Goal: Information Seeking & Learning: Learn about a topic

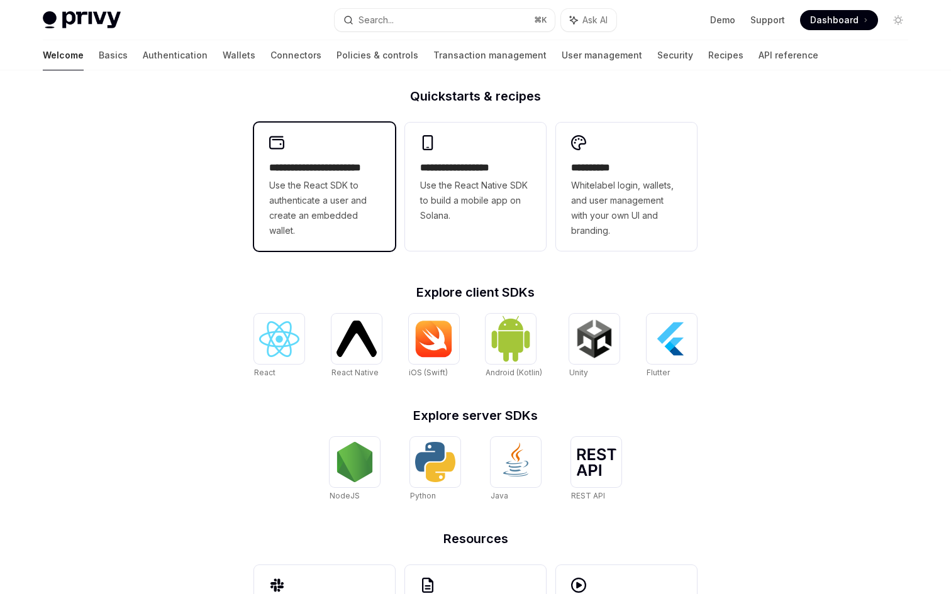
scroll to position [310, 0]
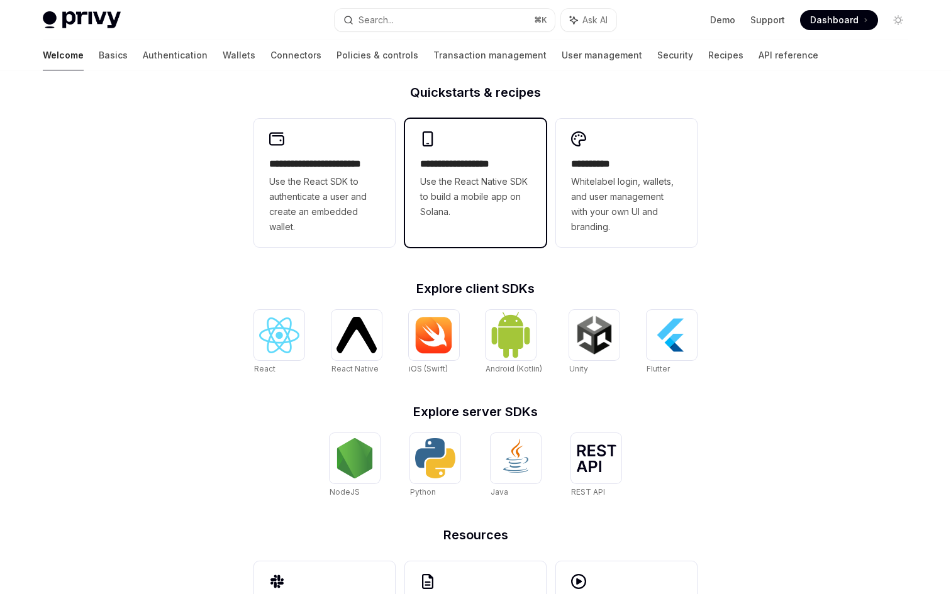
click at [452, 199] on span "Use the React Native SDK to build a mobile app on Solana." at bounding box center [475, 196] width 111 height 45
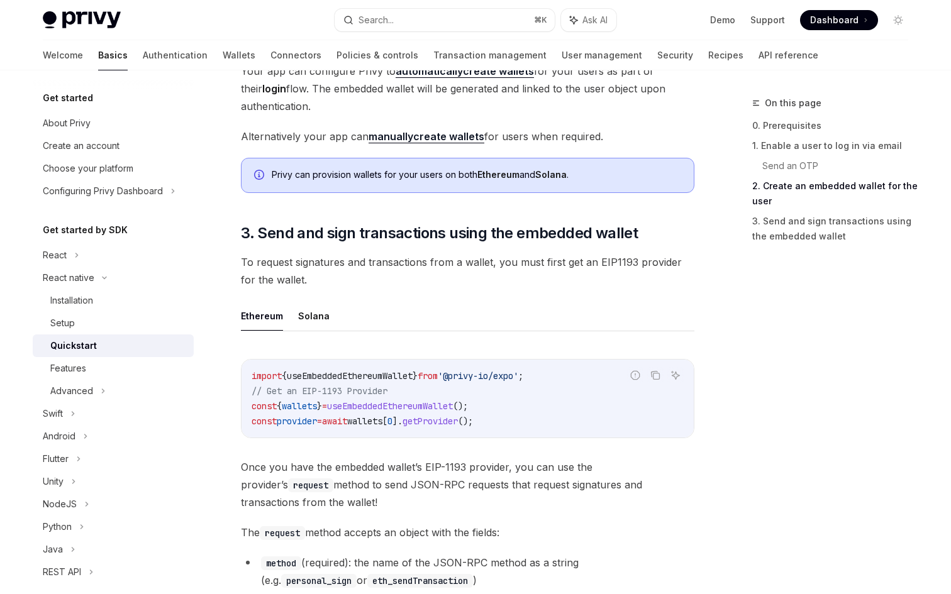
scroll to position [1271, 0]
click at [316, 312] on button "Solana" at bounding box center [313, 315] width 31 height 30
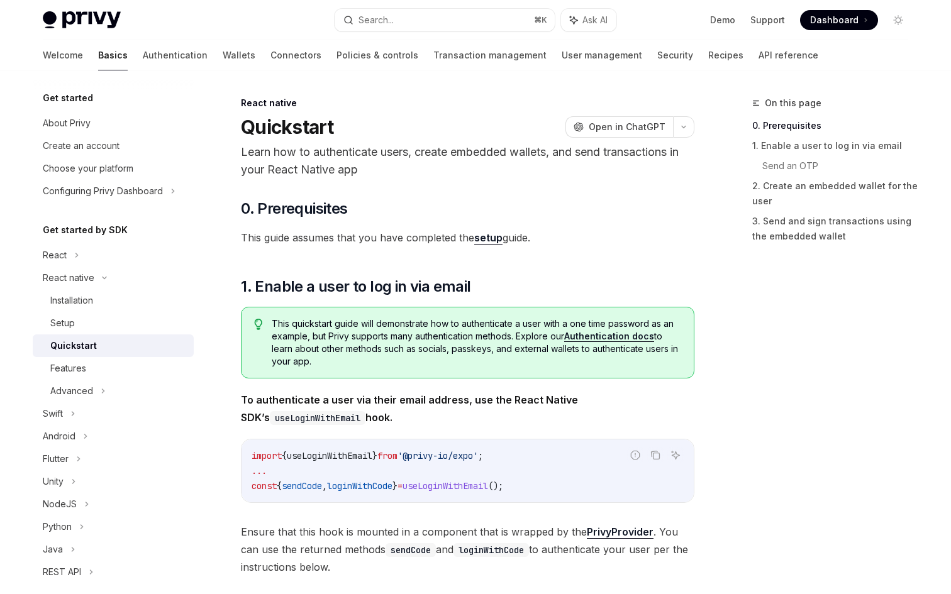
click at [484, 237] on link "setup" at bounding box center [488, 237] width 28 height 13
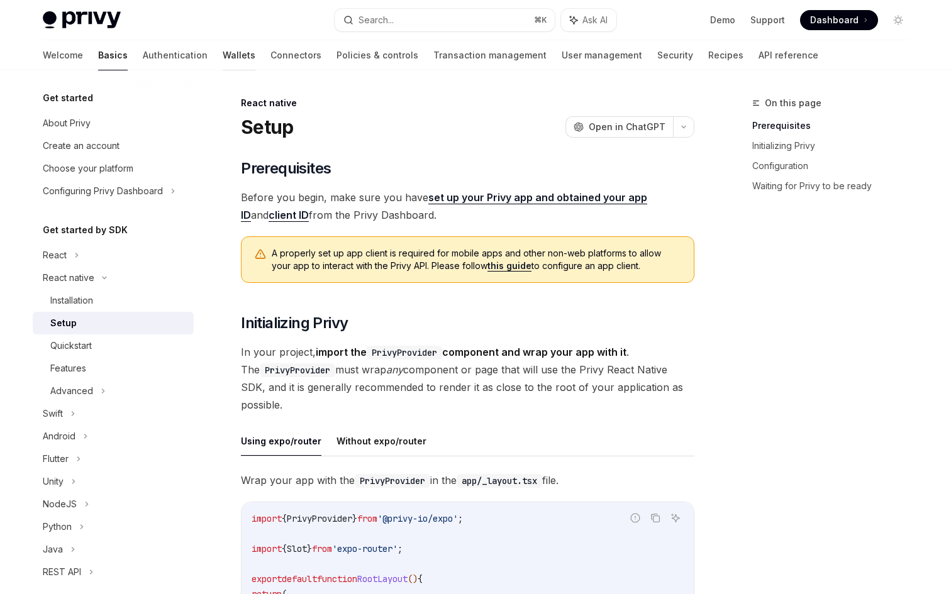
click at [223, 53] on link "Wallets" at bounding box center [239, 55] width 33 height 30
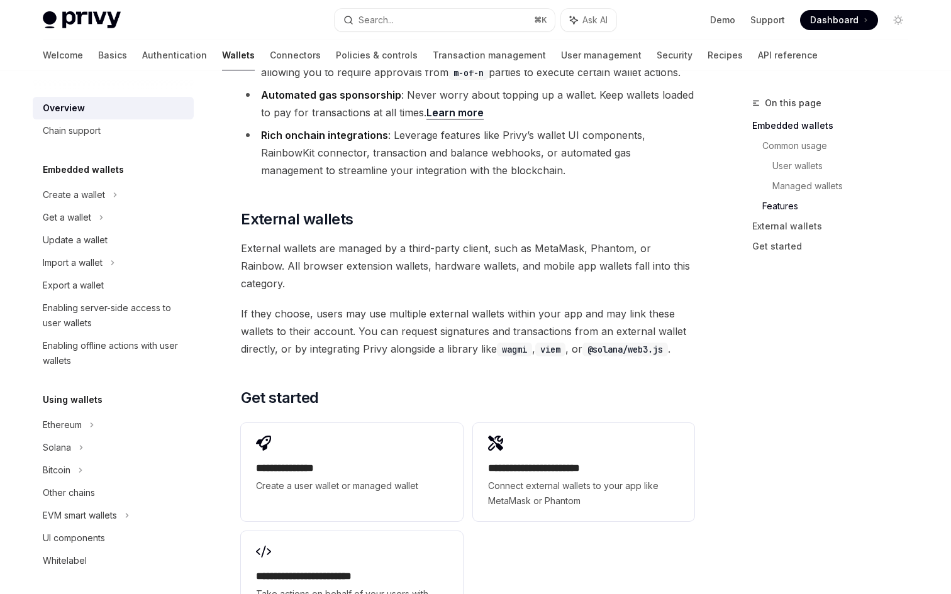
scroll to position [1873, 0]
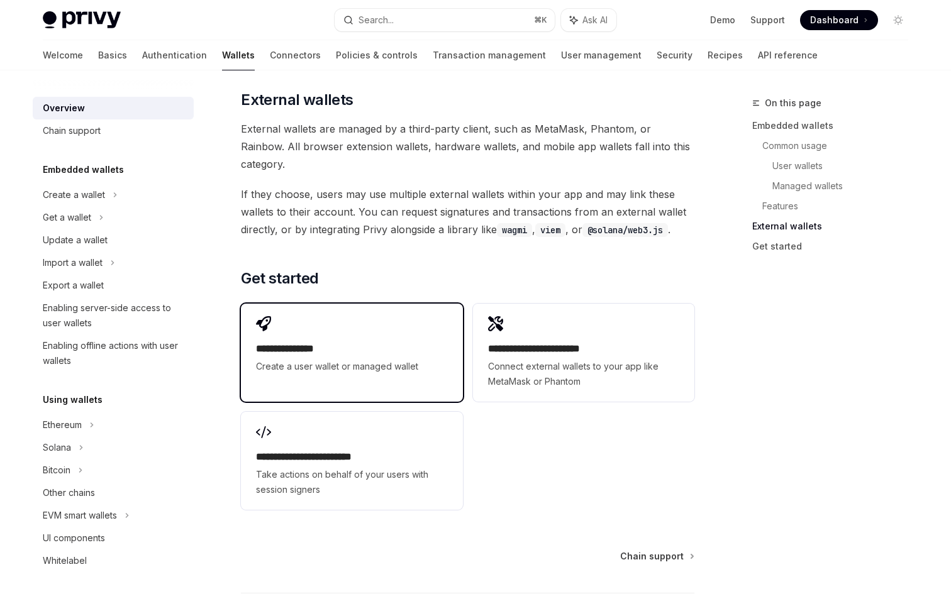
click at [396, 342] on h2 "**********" at bounding box center [351, 349] width 191 height 15
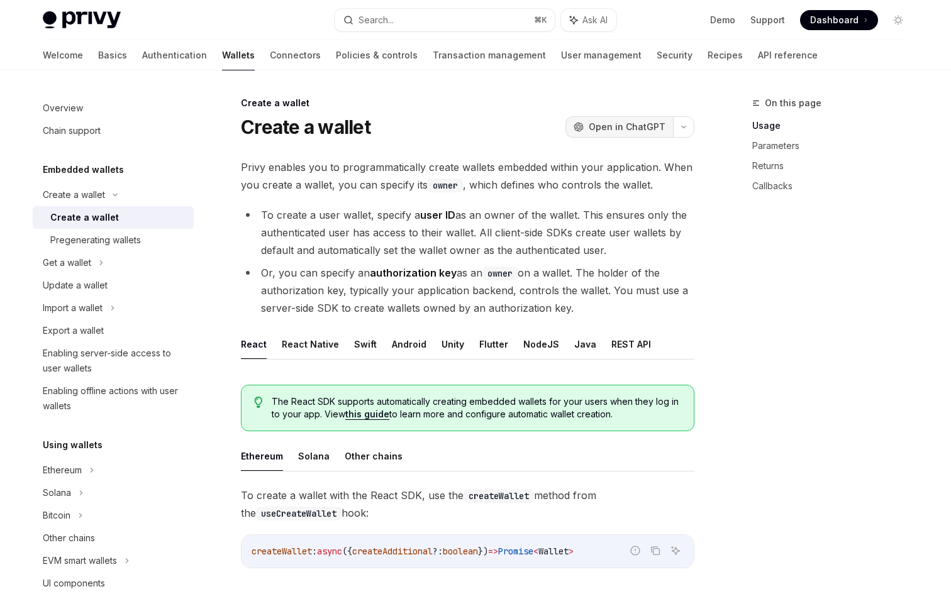
click at [619, 133] on span "Open in ChatGPT" at bounding box center [627, 127] width 77 height 13
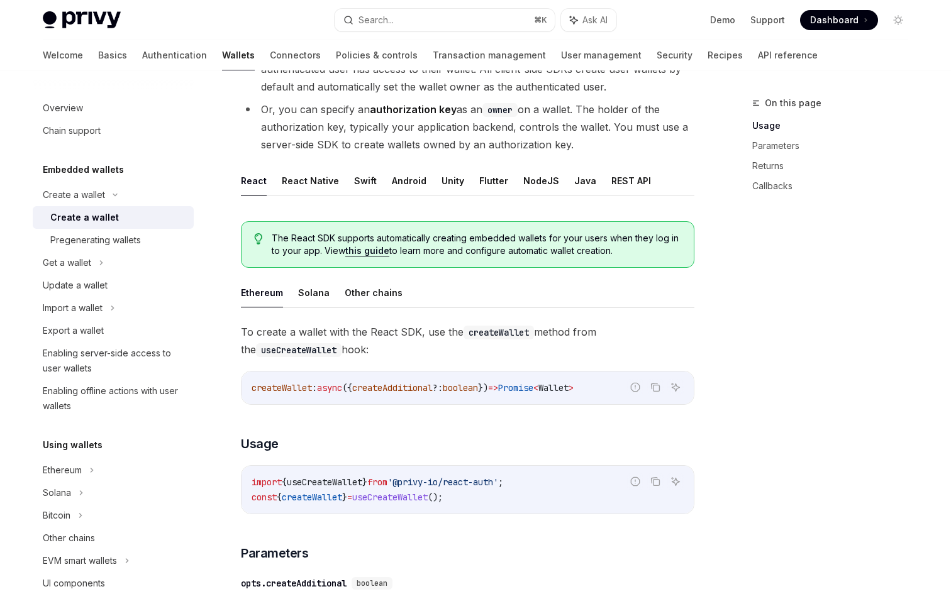
scroll to position [162, 0]
click at [369, 250] on link "this guide" at bounding box center [367, 252] width 44 height 11
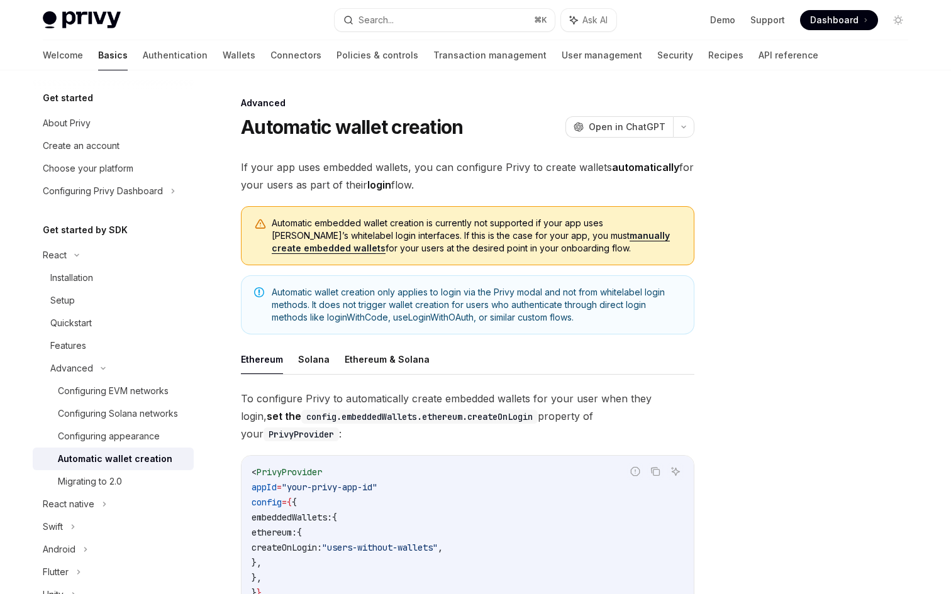
click at [81, 25] on img at bounding box center [82, 20] width 78 height 18
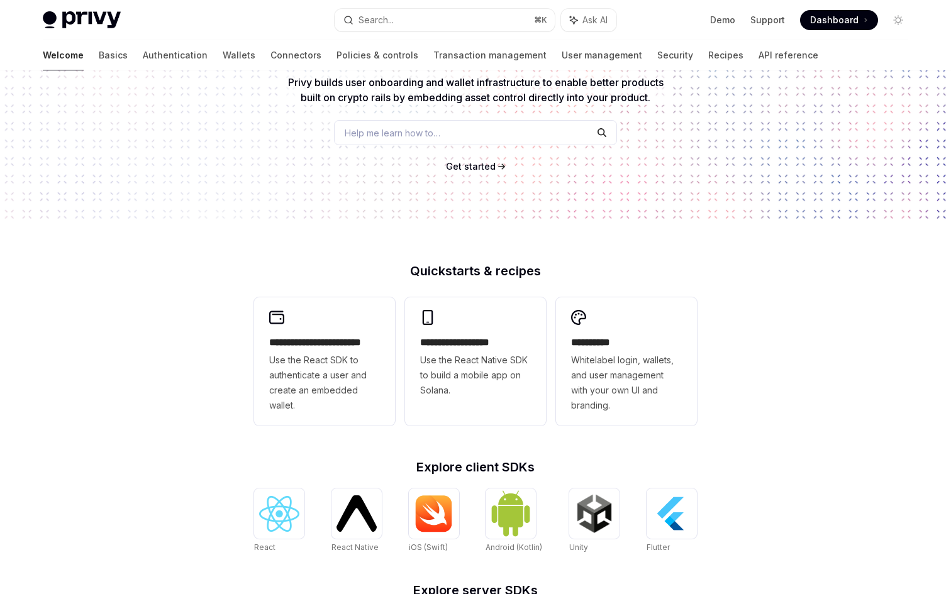
scroll to position [140, 0]
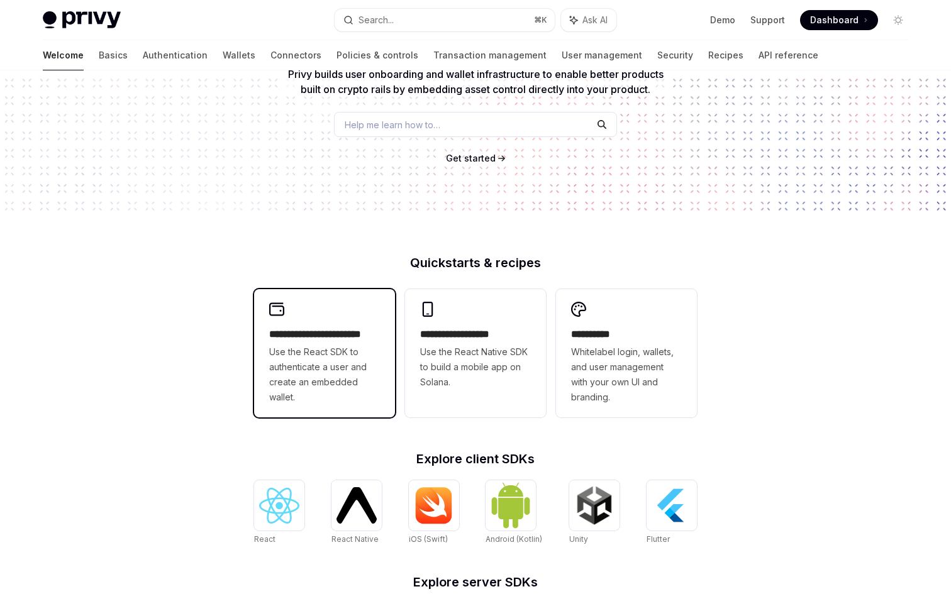
click at [325, 374] on span "Use the React SDK to authenticate a user and create an embedded wallet." at bounding box center [324, 375] width 111 height 60
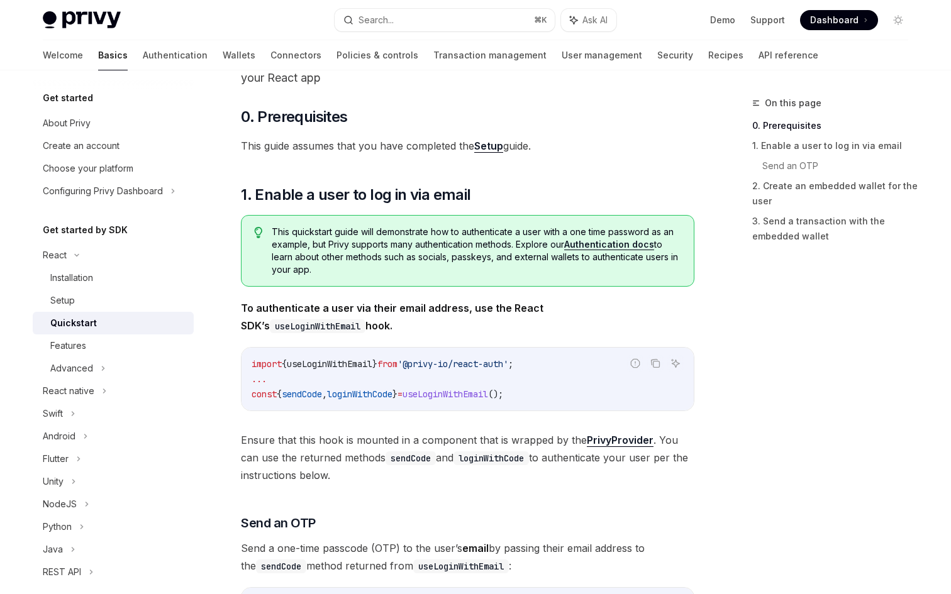
scroll to position [94, 0]
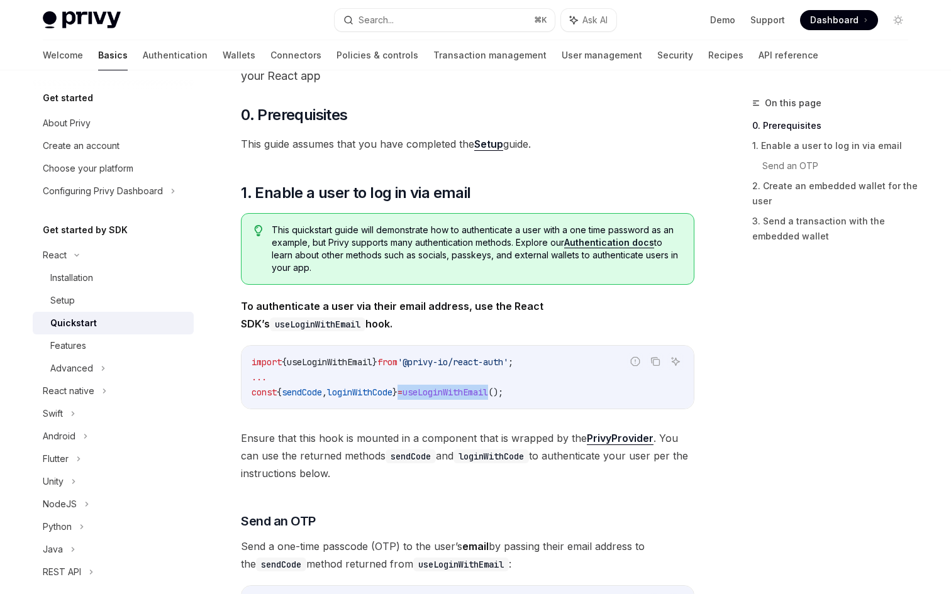
drag, startPoint x: 419, startPoint y: 394, endPoint x: 514, endPoint y: 385, distance: 95.4
click at [514, 385] on code "import { useLoginWithEmail } from '@privy-io/react-auth' ; ... const { sendCode…" at bounding box center [468, 377] width 432 height 45
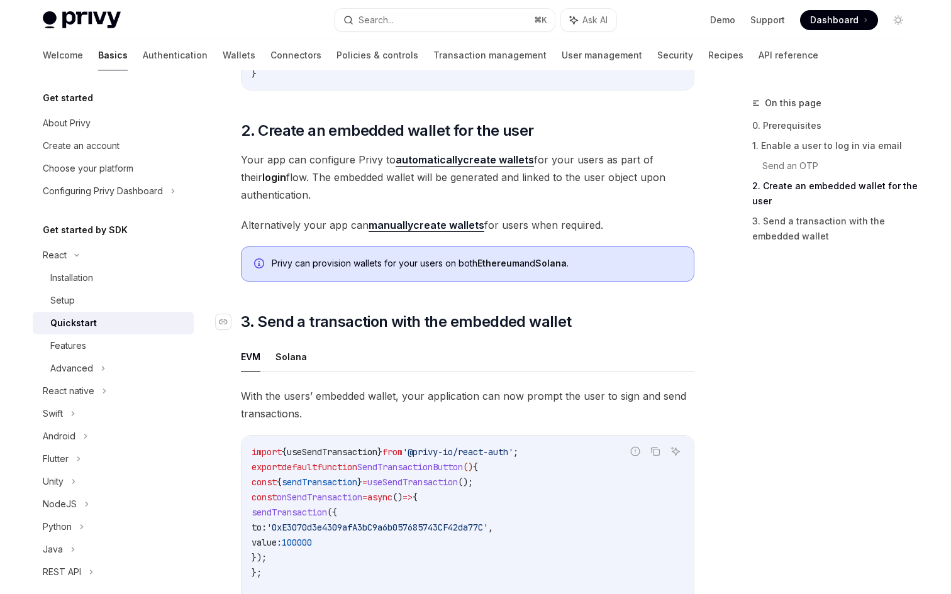
scroll to position [898, 0]
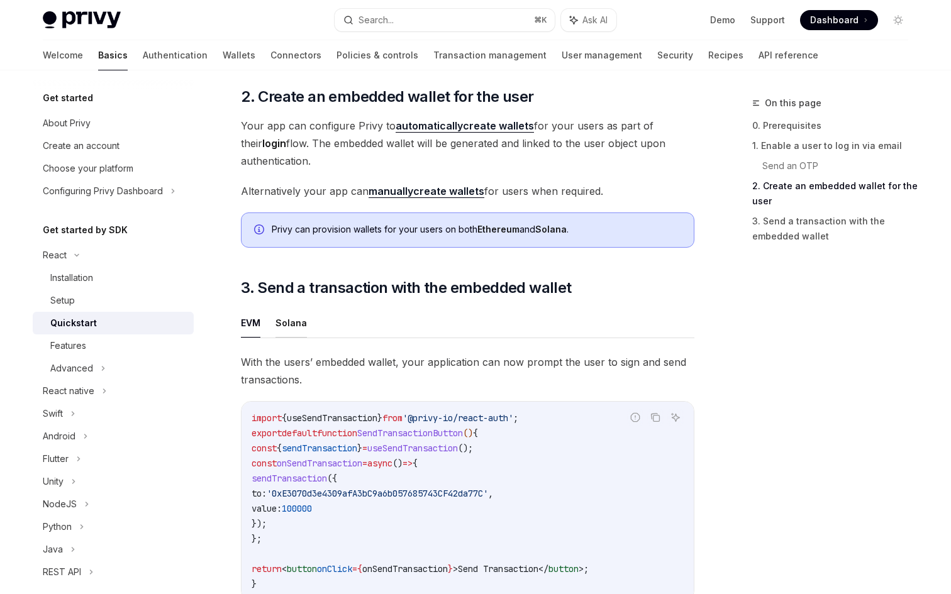
click at [296, 325] on button "Solana" at bounding box center [291, 323] width 31 height 30
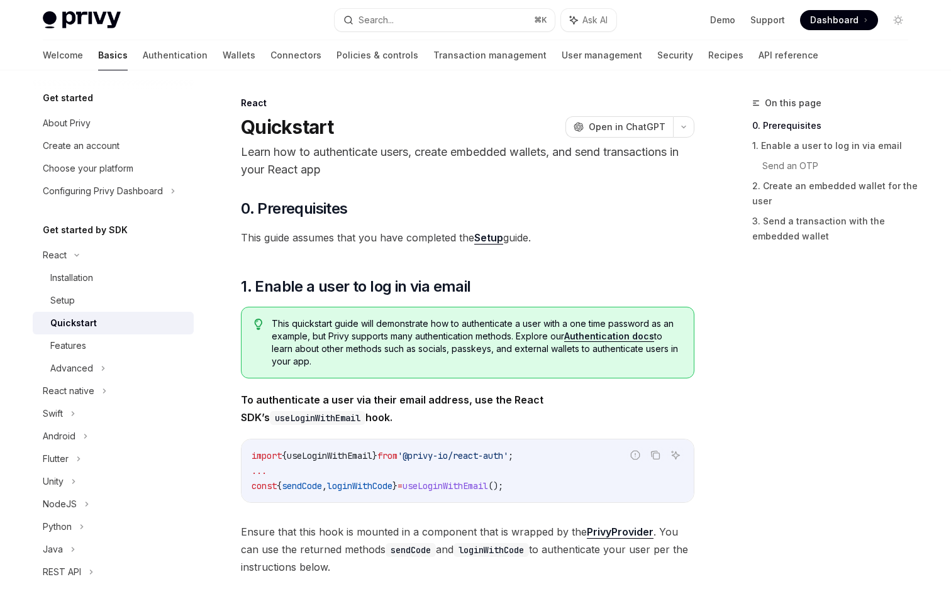
click at [399, 175] on p "Learn how to authenticate users, create embedded wallets, and send transactions…" at bounding box center [468, 160] width 454 height 35
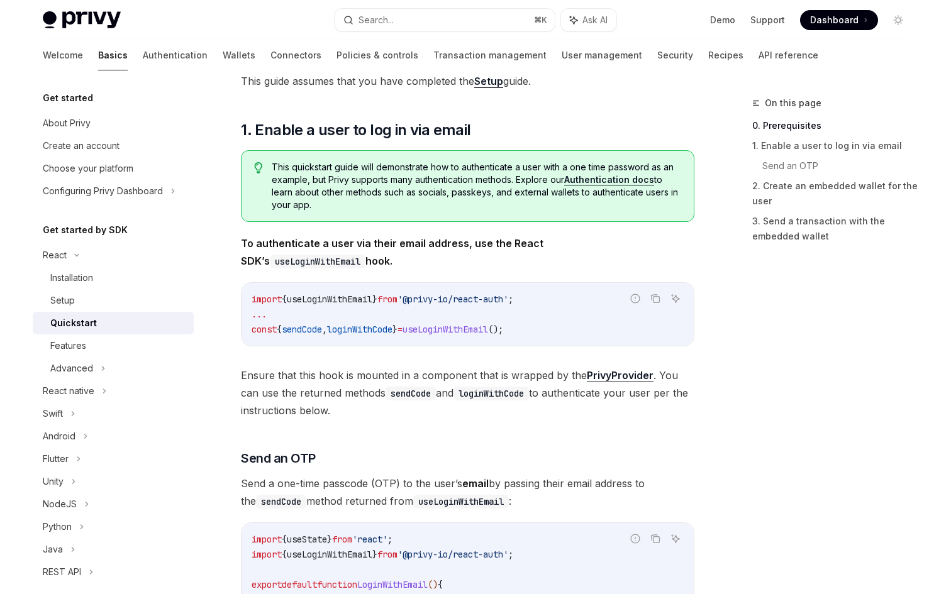
scroll to position [160, 0]
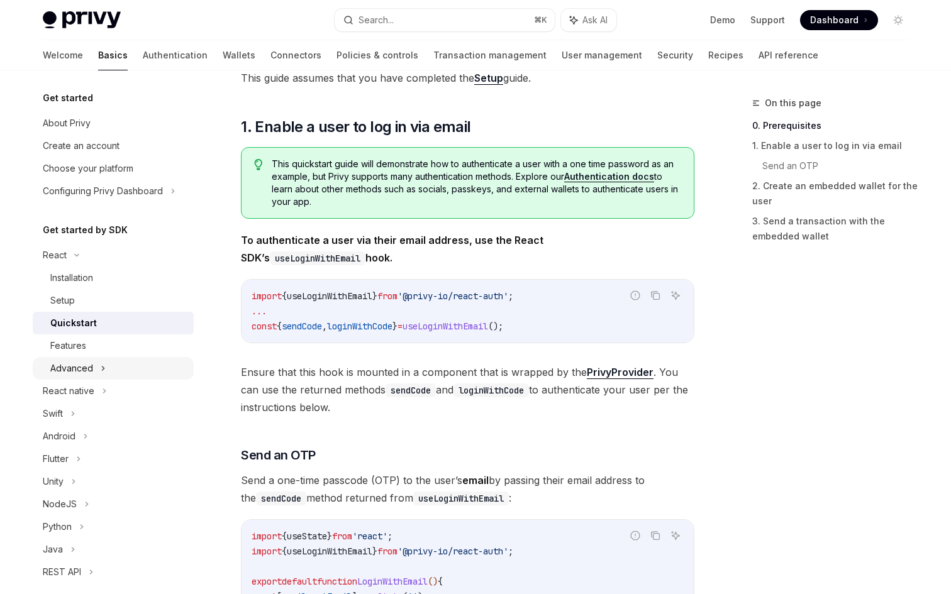
click at [72, 366] on div "Advanced" at bounding box center [71, 368] width 43 height 15
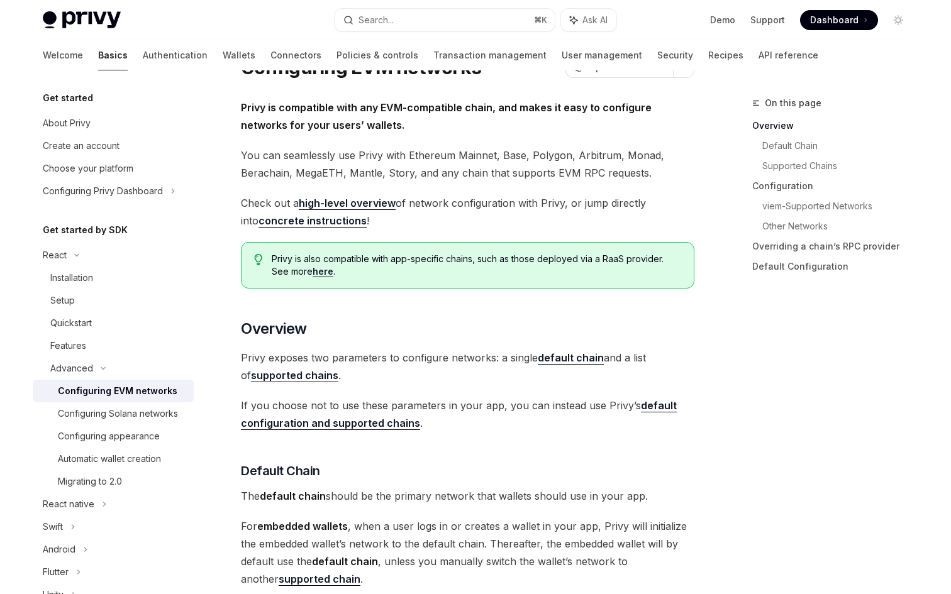
scroll to position [62, 0]
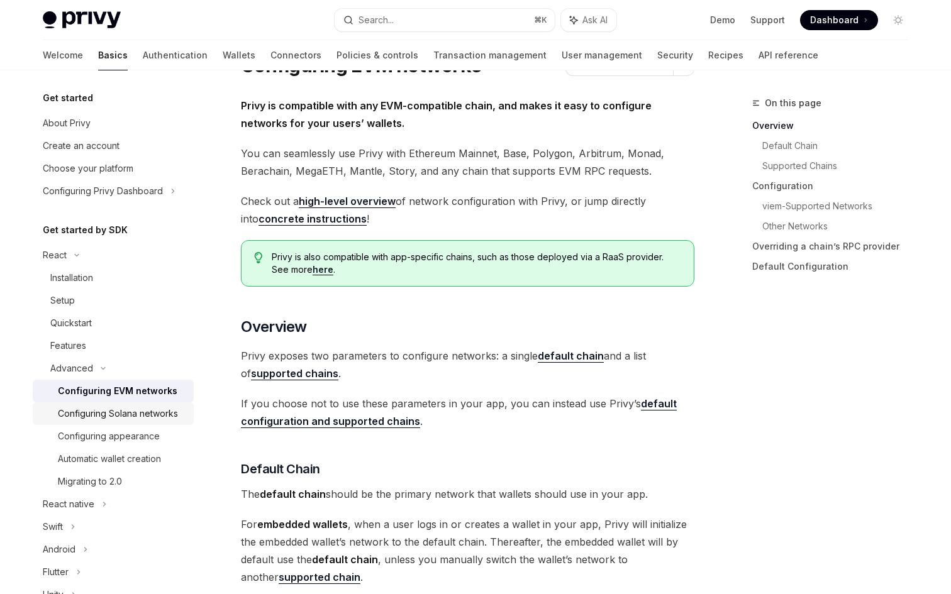
click at [152, 418] on div "Configuring Solana networks" at bounding box center [118, 413] width 120 height 15
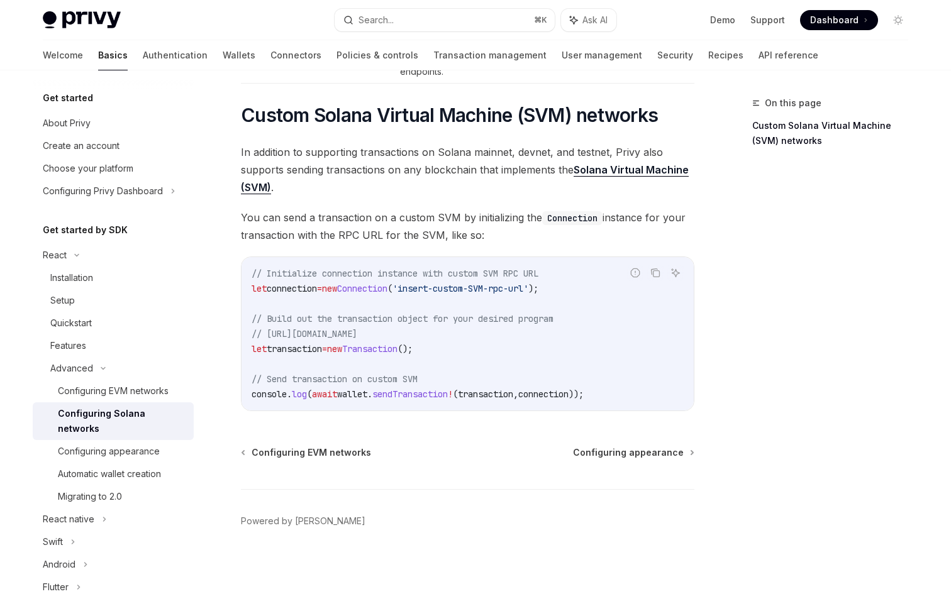
scroll to position [490, 0]
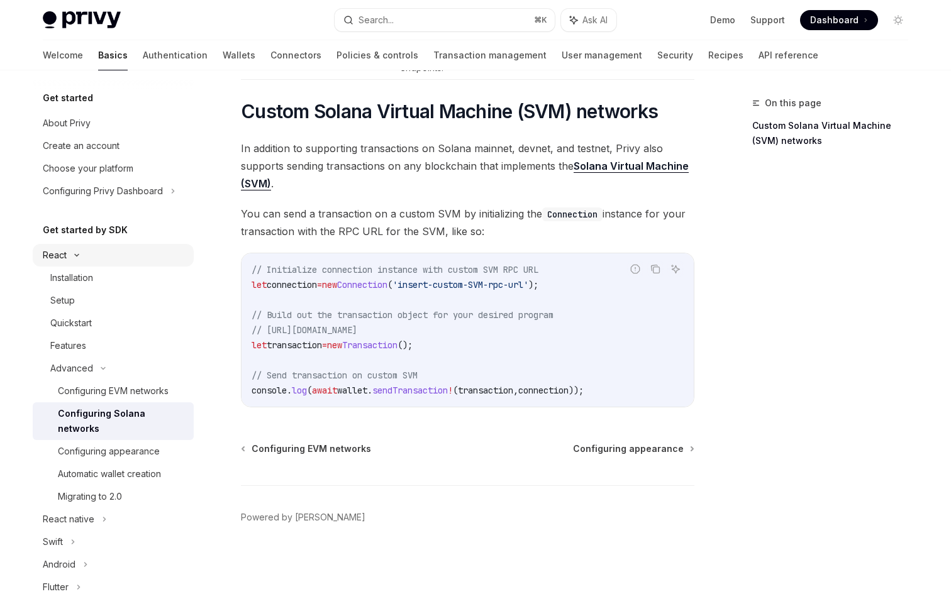
click at [75, 257] on icon at bounding box center [76, 255] width 15 height 5
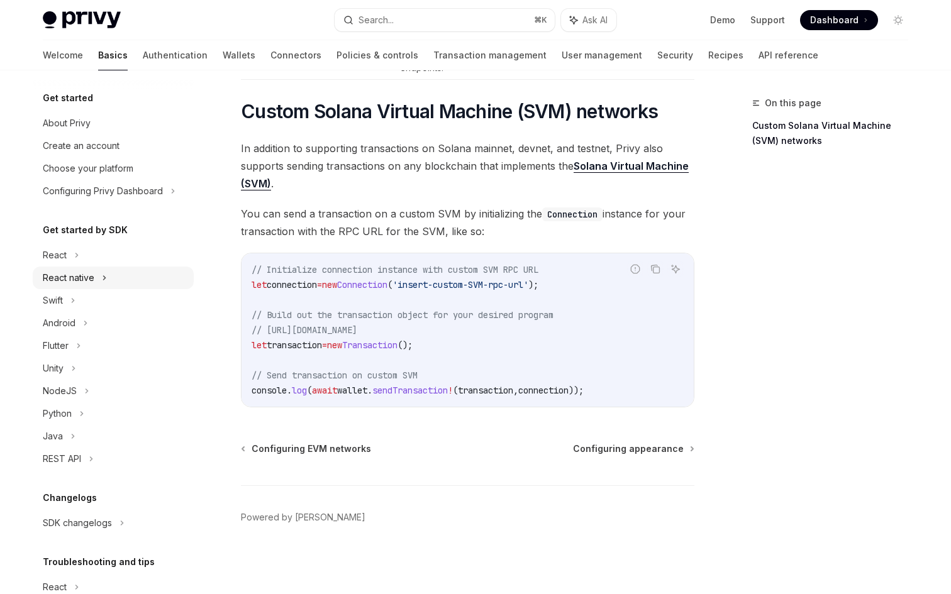
click at [75, 277] on div "React native" at bounding box center [69, 277] width 52 height 15
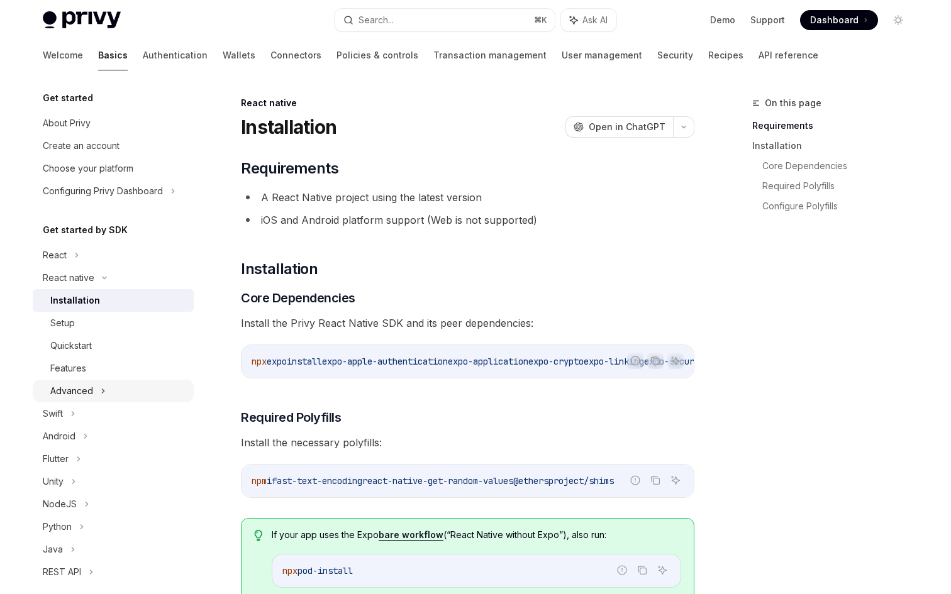
click at [79, 388] on div "Advanced" at bounding box center [71, 391] width 43 height 15
type textarea "*"
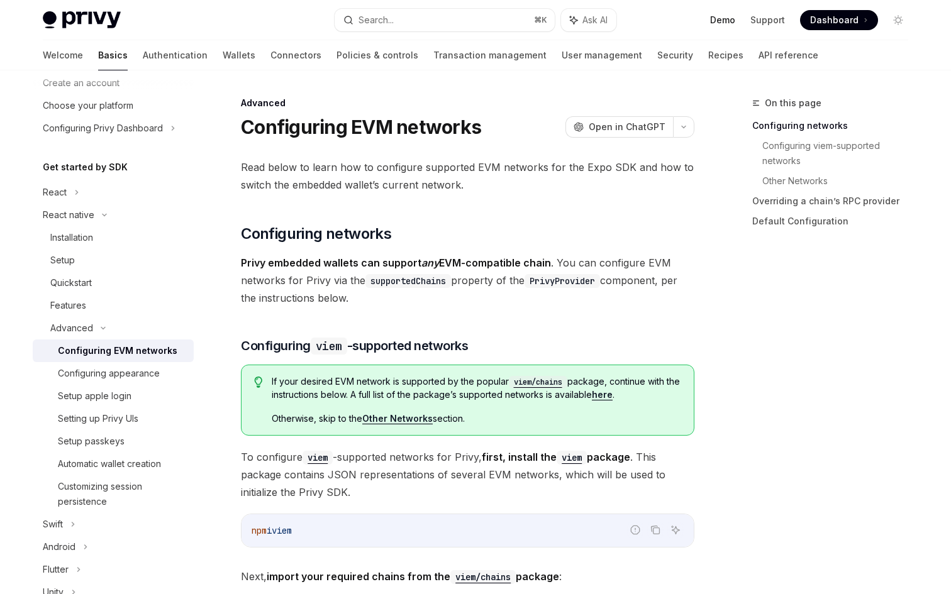
click at [720, 19] on link "Demo" at bounding box center [722, 20] width 25 height 13
